Goal: Navigation & Orientation: Find specific page/section

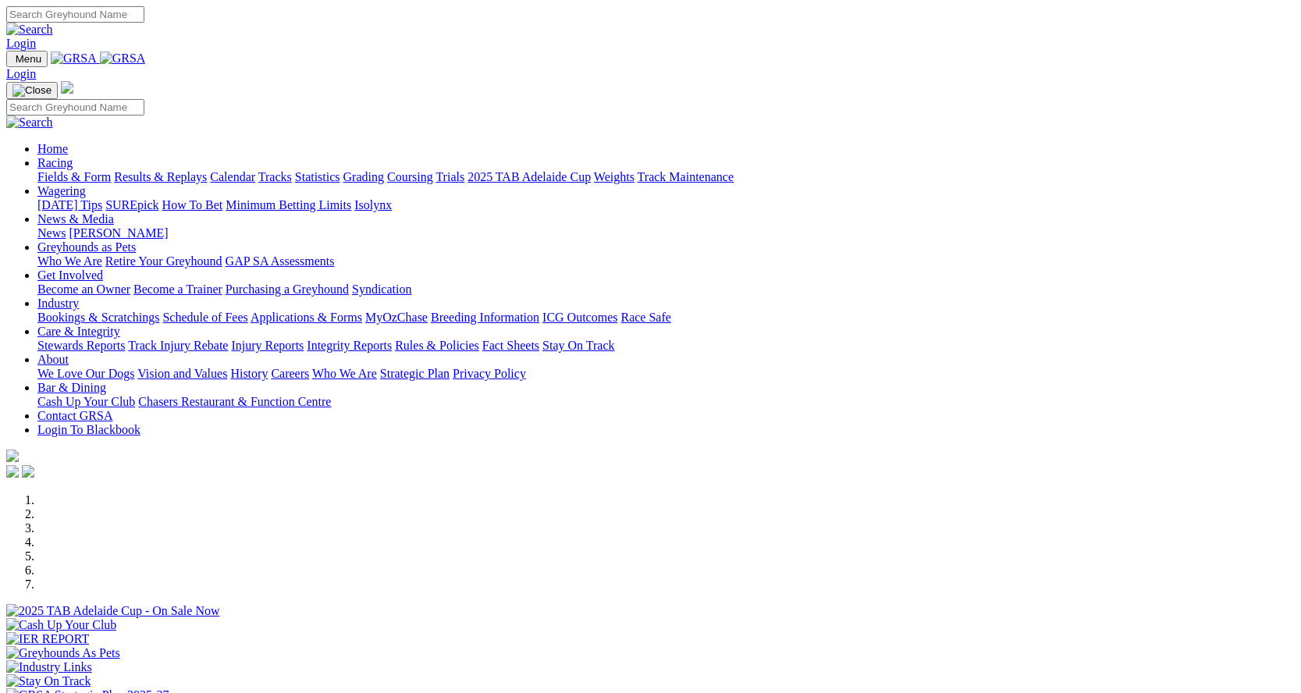
click at [73, 156] on link "Racing" at bounding box center [54, 162] width 35 height 13
click at [255, 170] on link "Calendar" at bounding box center [232, 176] width 45 height 13
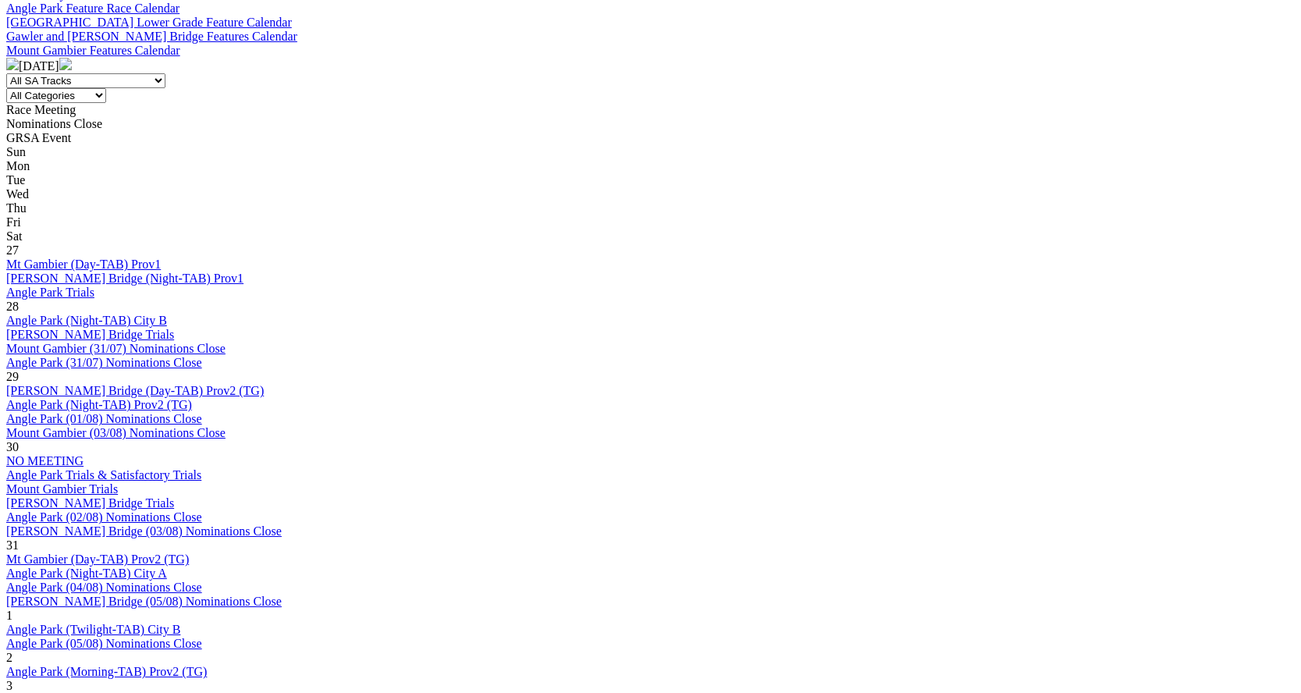
scroll to position [624, 0]
